Goal: Find specific page/section: Find specific page/section

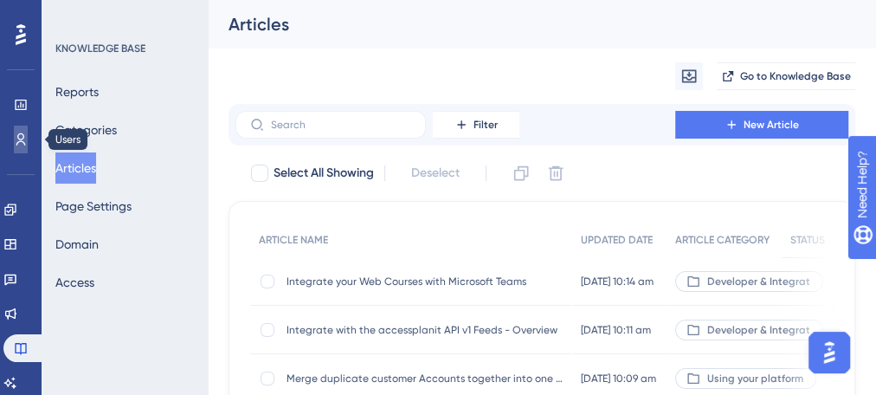
click at [22, 134] on icon at bounding box center [21, 139] width 14 height 14
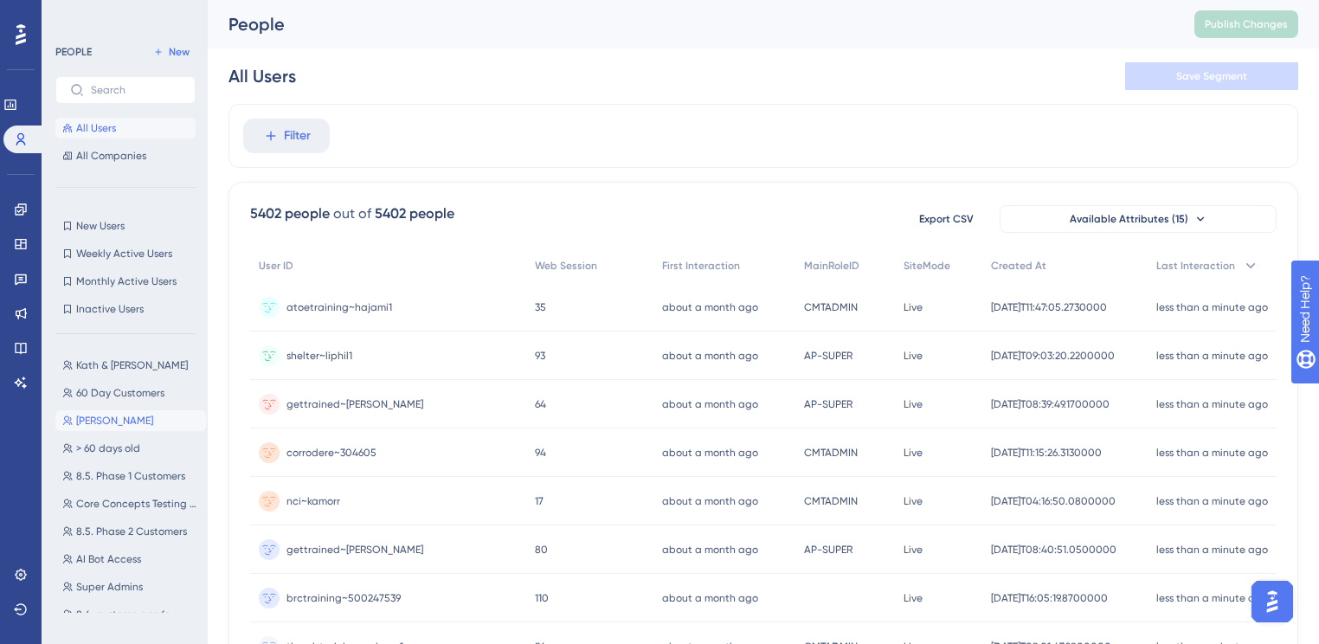
click at [100, 394] on span "[PERSON_NAME]" at bounding box center [114, 421] width 77 height 14
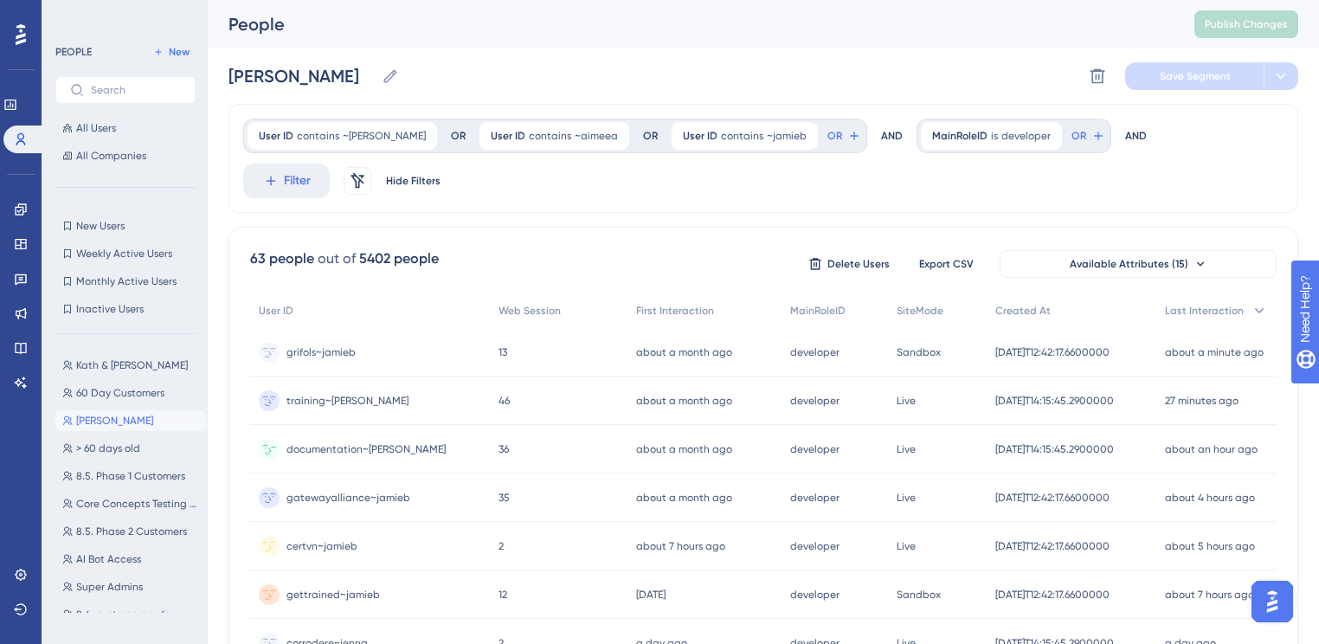
click at [360, 394] on span "documentation~[PERSON_NAME]" at bounding box center [366, 449] width 159 height 14
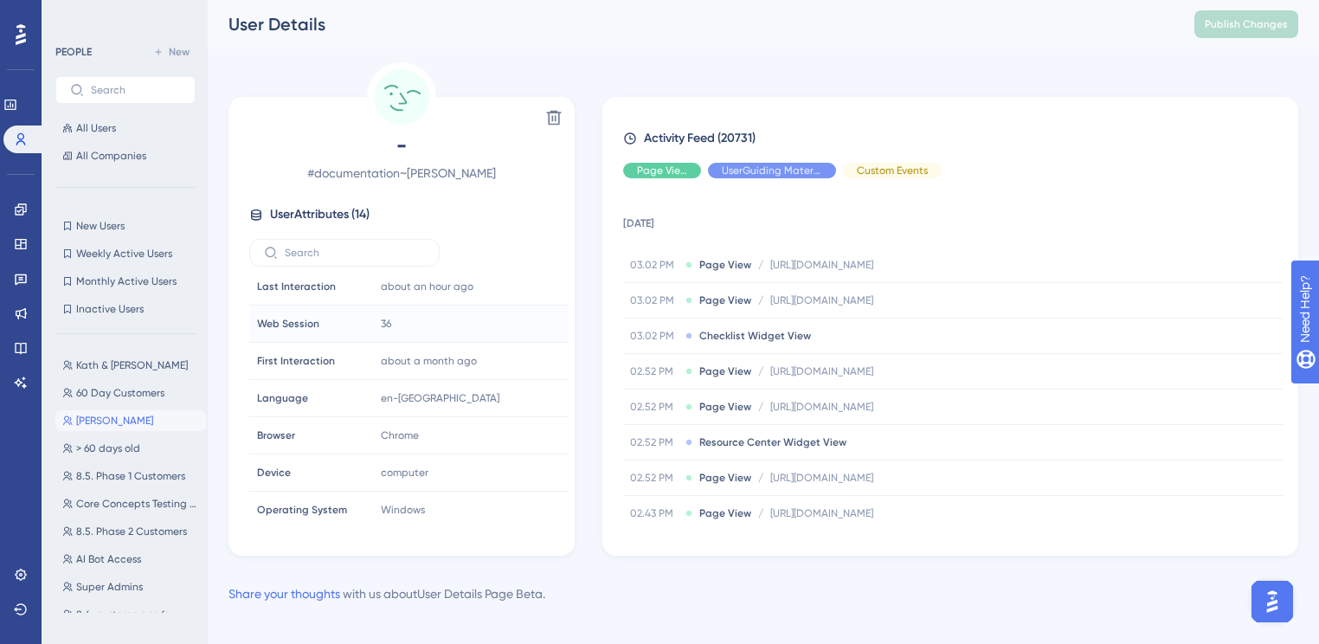
scroll to position [263, 0]
click at [363, 267] on div "- # documentation~jenna User Attributes ( 14 ) Email Email - Signup Signup - La…" at bounding box center [402, 330] width 332 height 397
click at [363, 253] on input "text" at bounding box center [355, 253] width 140 height 12
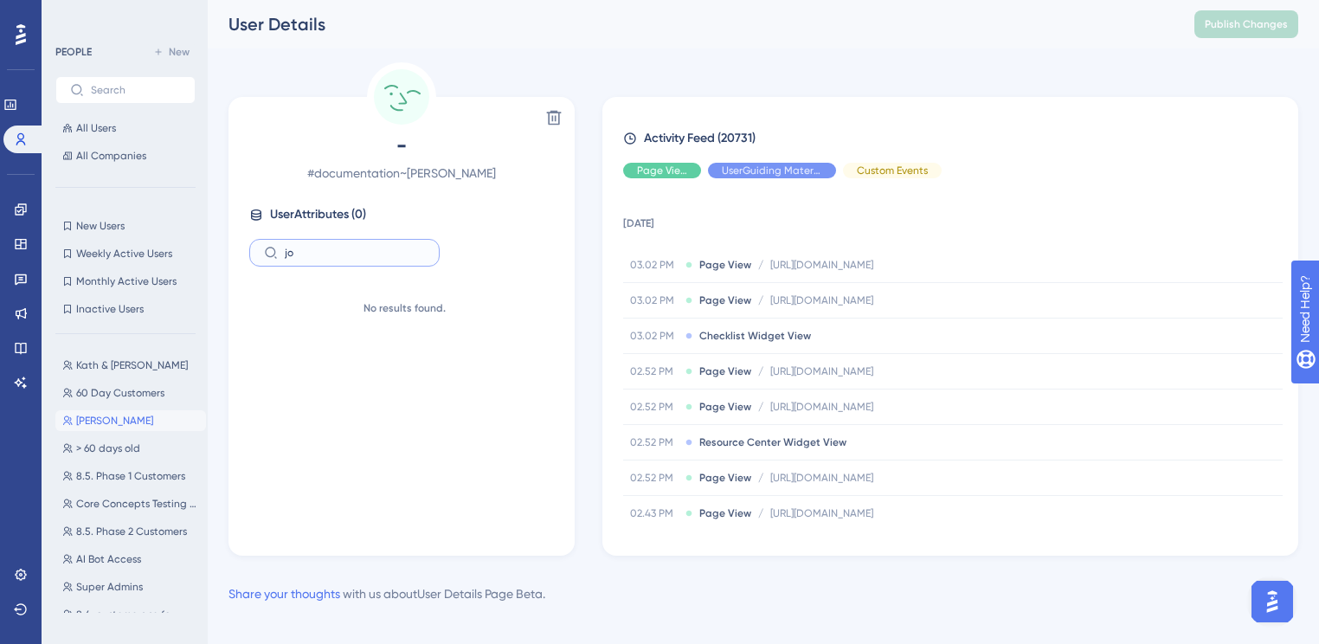
type input "j"
type input "o"
